Goal: Contribute content

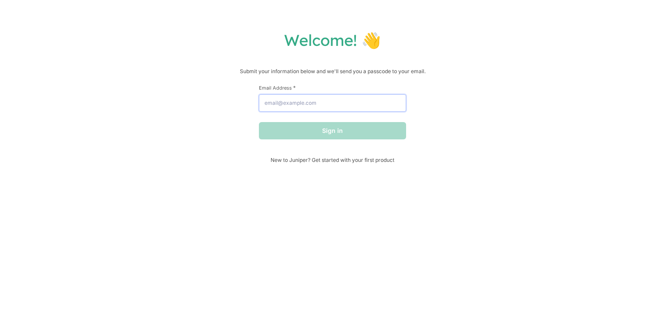
click at [358, 106] on input "Email Address *" at bounding box center [332, 102] width 147 height 17
click at [358, 106] on input "s" at bounding box center [332, 102] width 147 height 17
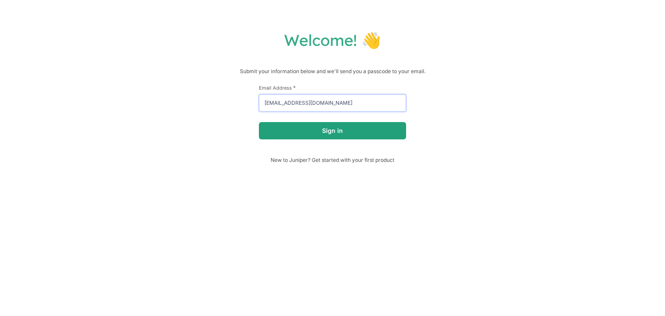
type input "[EMAIL_ADDRESS][DOMAIN_NAME]"
click at [358, 136] on button "Sign in" at bounding box center [332, 130] width 147 height 17
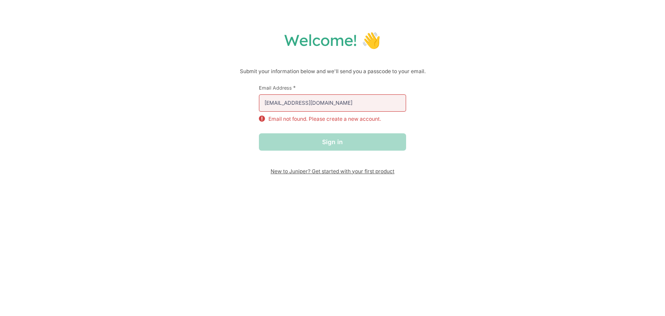
click at [381, 172] on span "New to Juniper? Get started with your first product" at bounding box center [332, 171] width 147 height 6
